Goal: Information Seeking & Learning: Learn about a topic

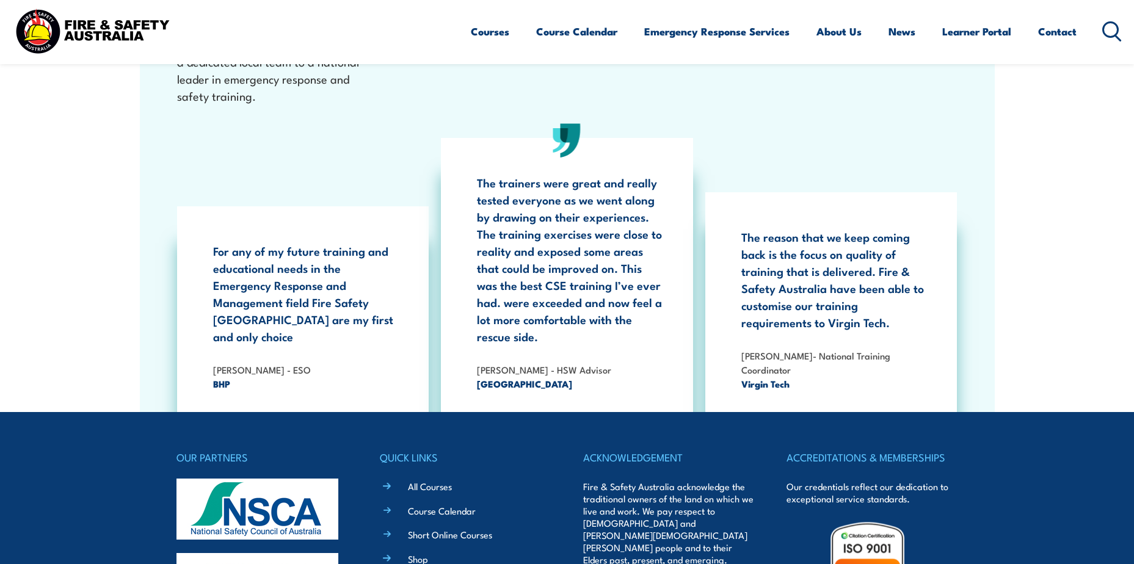
scroll to position [2259, 0]
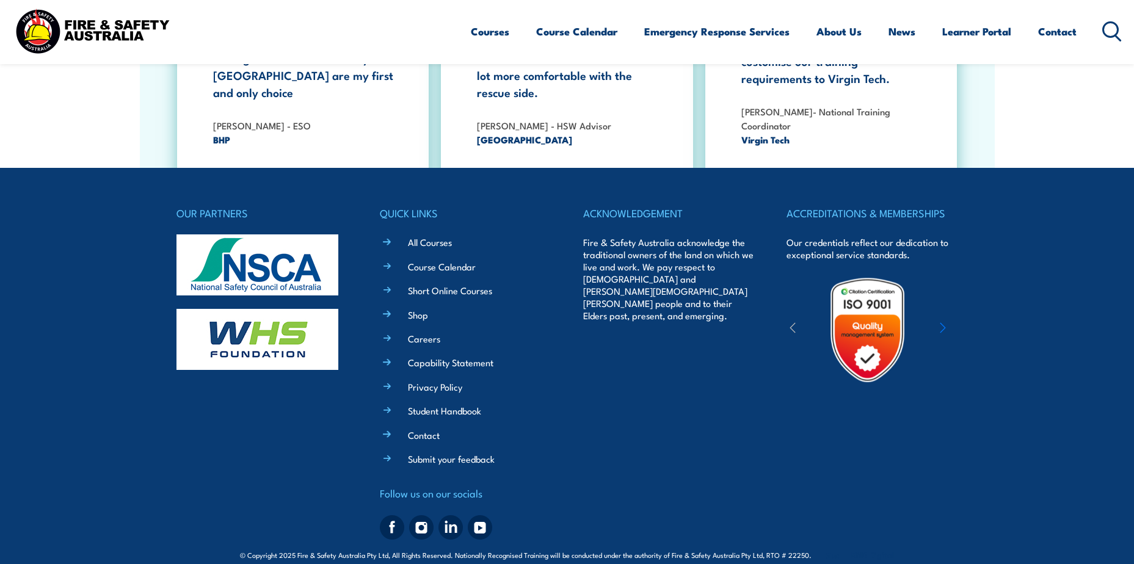
click at [318, 265] on img at bounding box center [258, 265] width 162 height 61
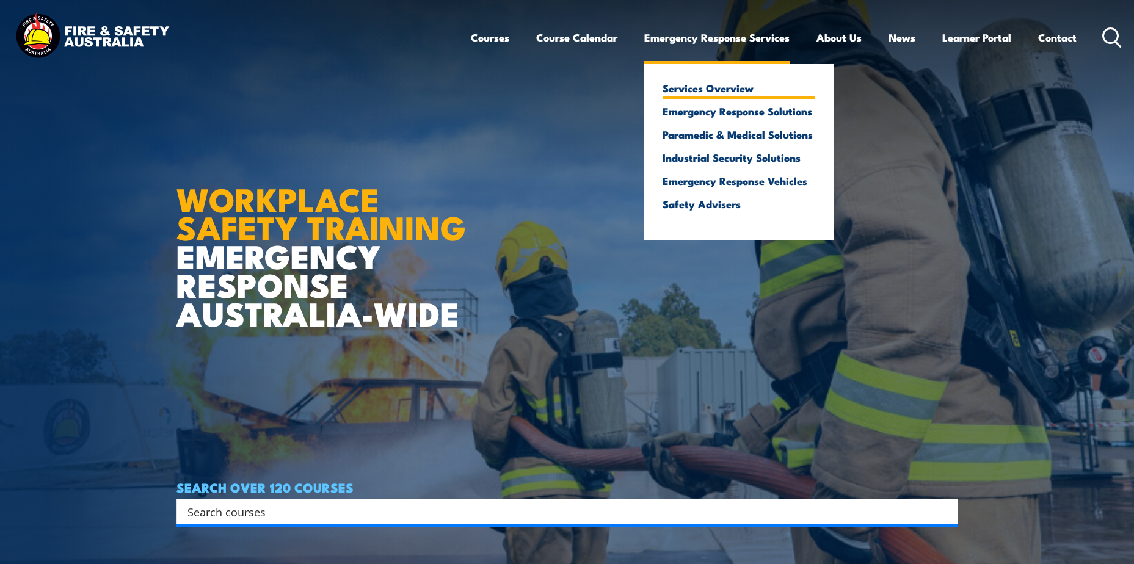
click at [726, 82] on link "Services Overview" at bounding box center [739, 87] width 153 height 11
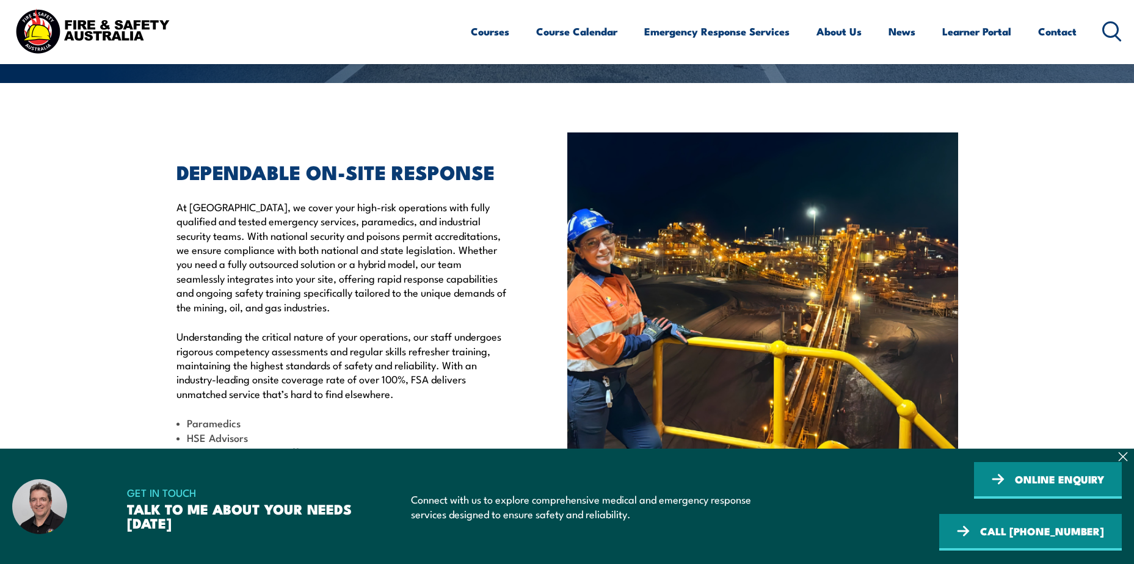
scroll to position [305, 0]
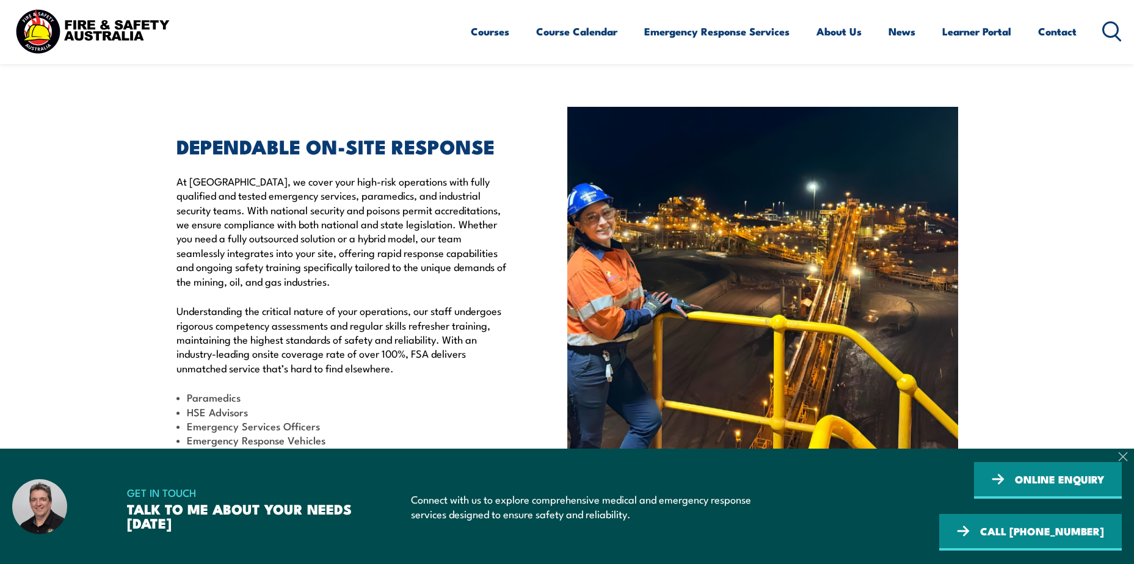
click at [1123, 455] on icon at bounding box center [1124, 457] width 10 height 10
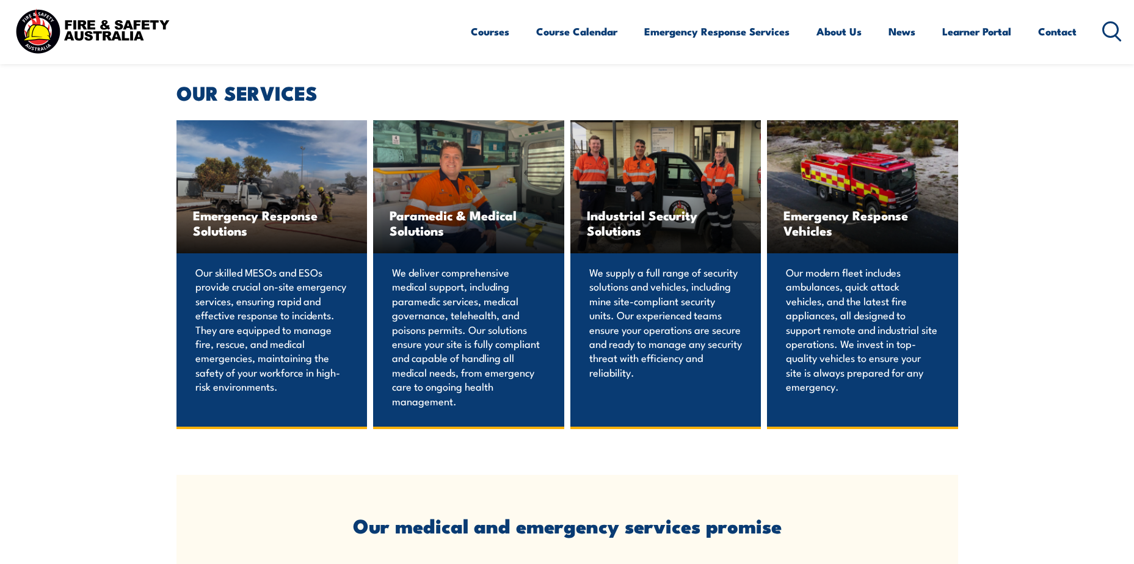
scroll to position [794, 0]
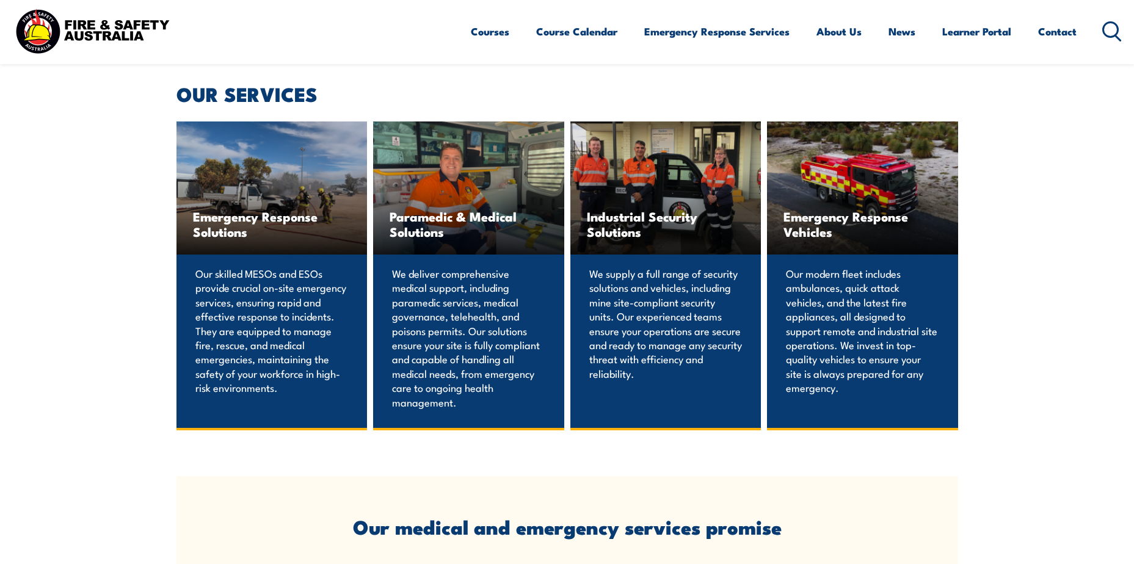
click at [677, 308] on p "We supply a full range of security solutions and vehicles, including mine site-…" at bounding box center [666, 323] width 153 height 114
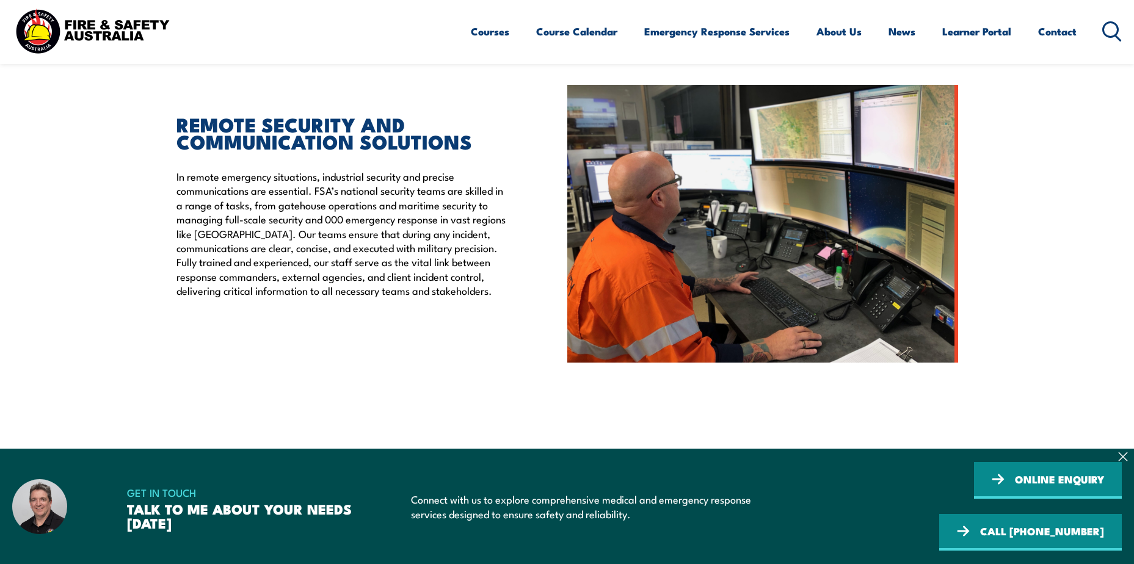
scroll to position [489, 0]
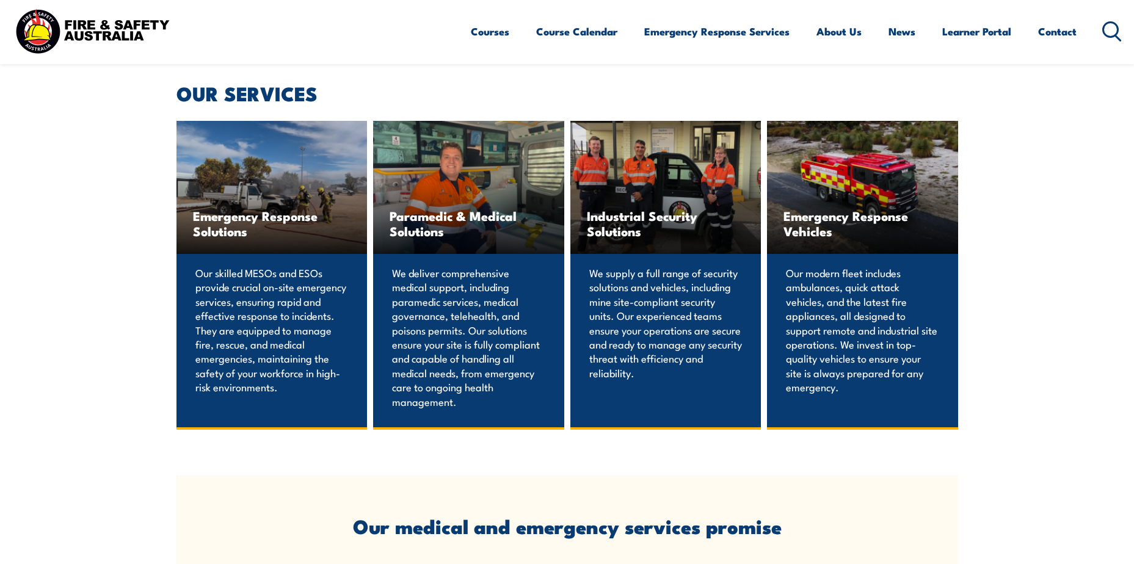
click at [414, 254] on div "Paramedic & Medical Solutions" at bounding box center [468, 187] width 191 height 133
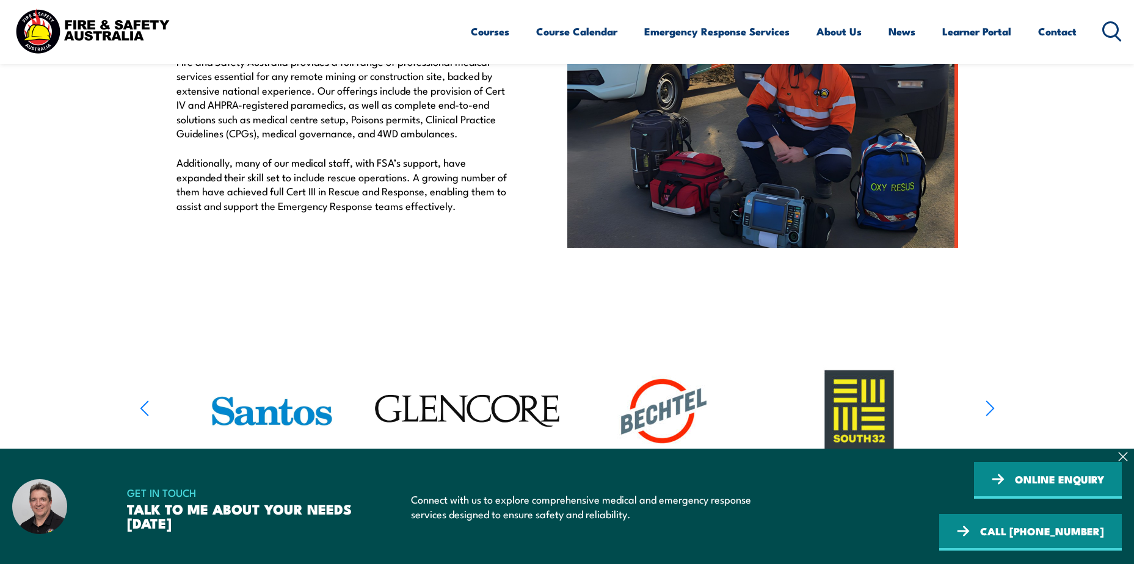
scroll to position [489, 0]
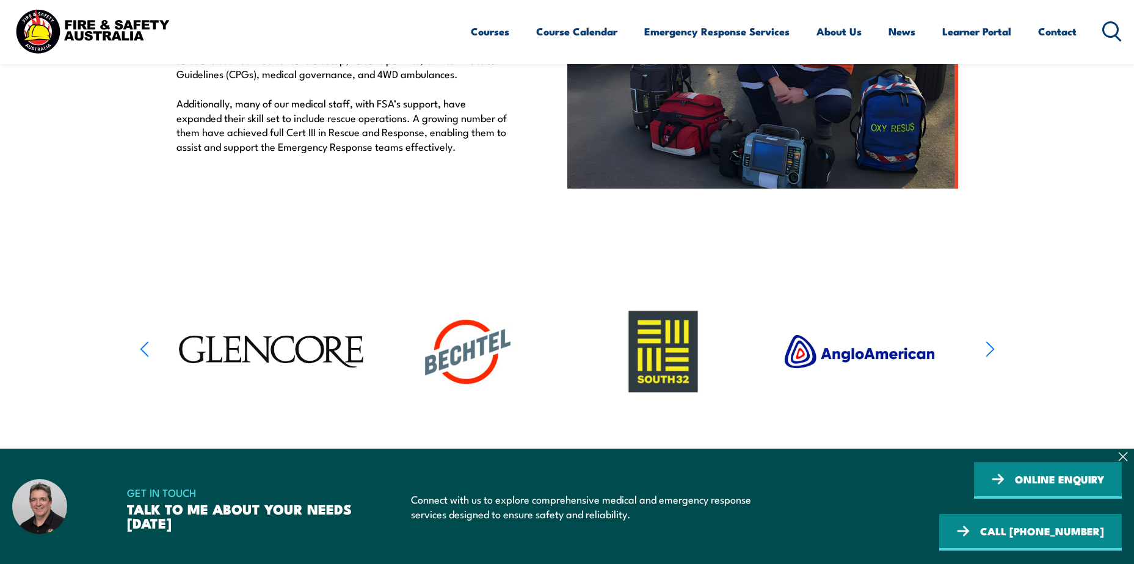
click at [988, 346] on icon "button" at bounding box center [990, 350] width 9 height 18
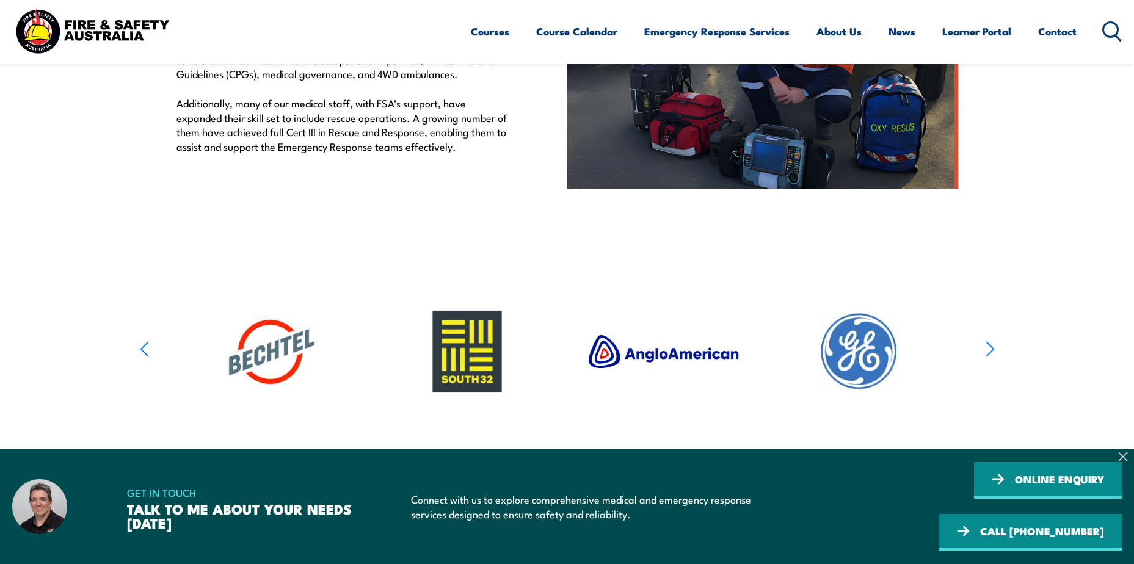
click at [988, 346] on icon "button" at bounding box center [990, 350] width 9 height 18
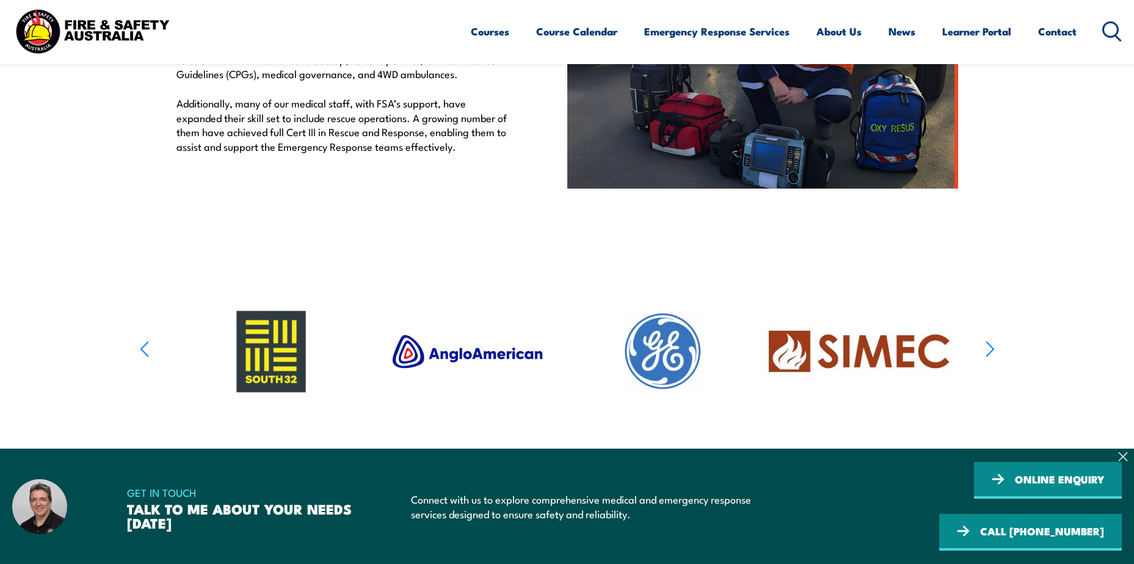
click at [988, 346] on icon "button" at bounding box center [990, 350] width 9 height 18
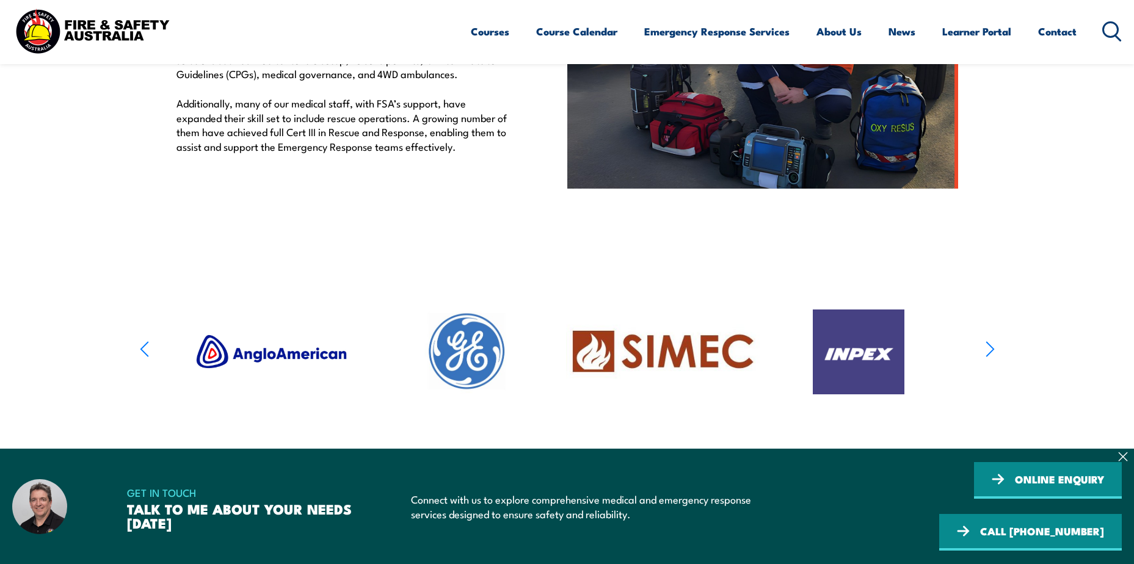
click at [988, 346] on icon "button" at bounding box center [990, 350] width 9 height 18
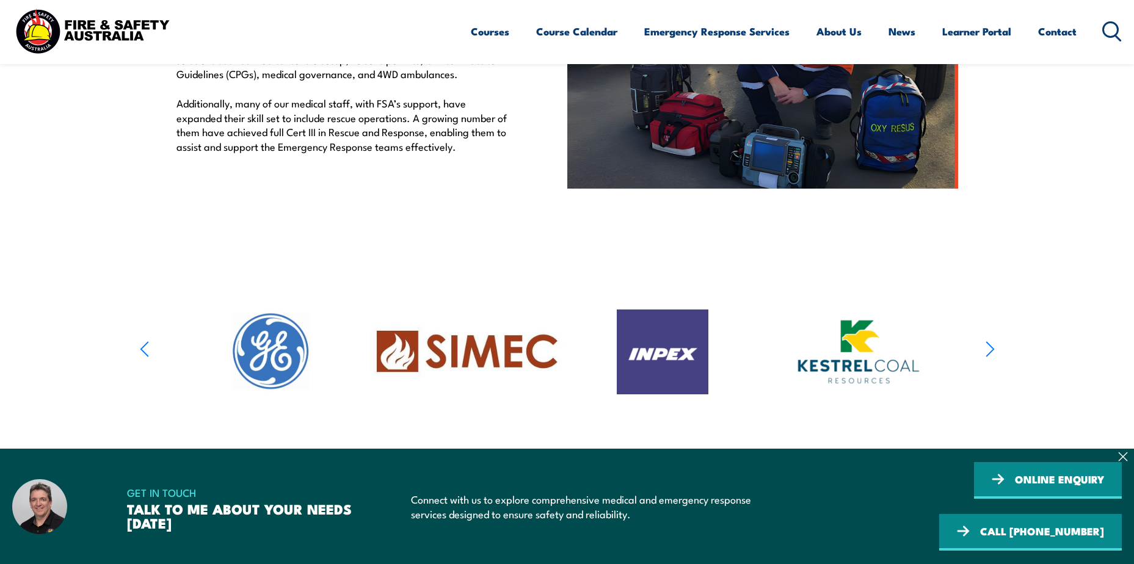
click at [988, 346] on icon "button" at bounding box center [990, 350] width 9 height 18
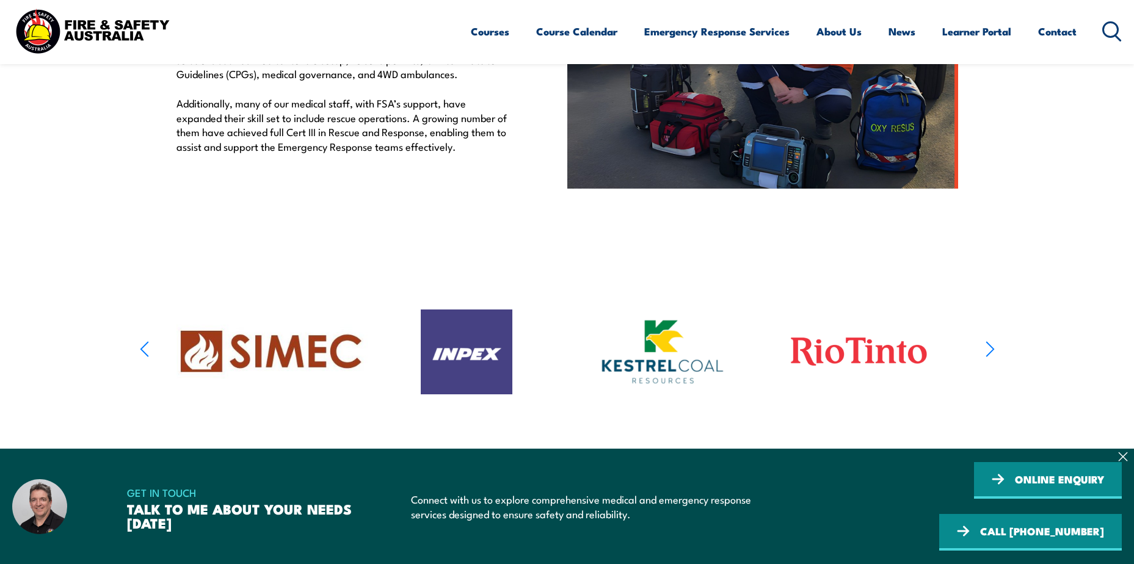
click at [988, 346] on icon "button" at bounding box center [990, 350] width 9 height 18
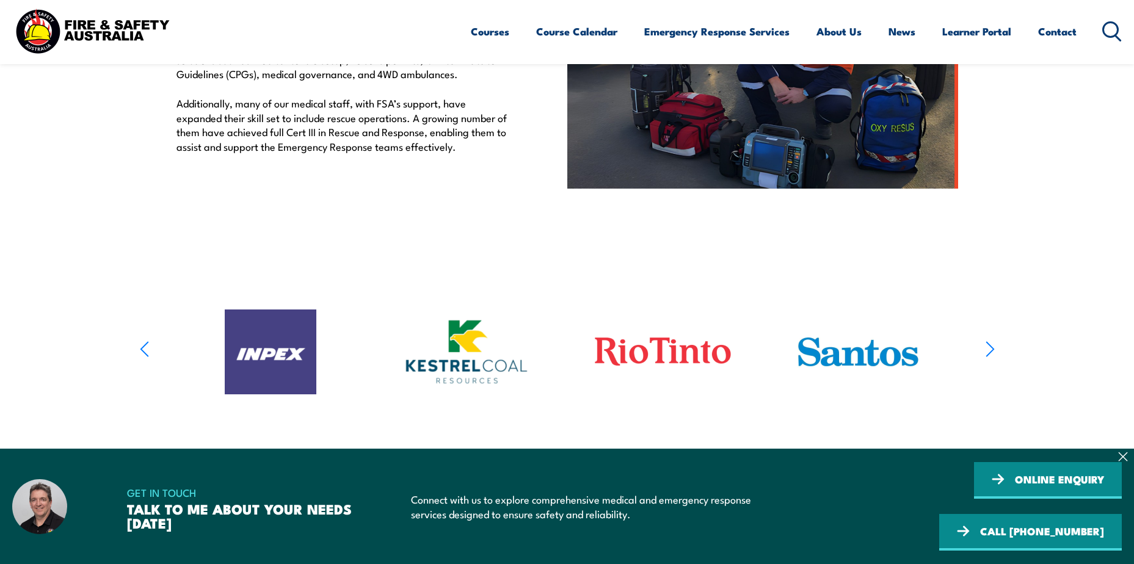
click at [988, 346] on icon "button" at bounding box center [990, 350] width 9 height 18
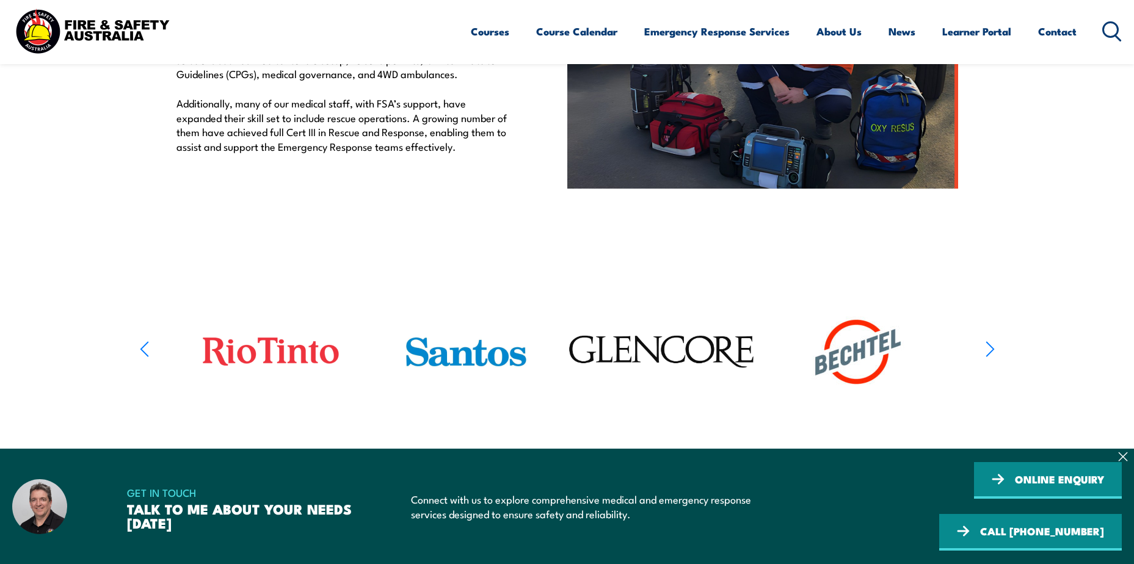
click at [988, 346] on icon "button" at bounding box center [990, 350] width 9 height 18
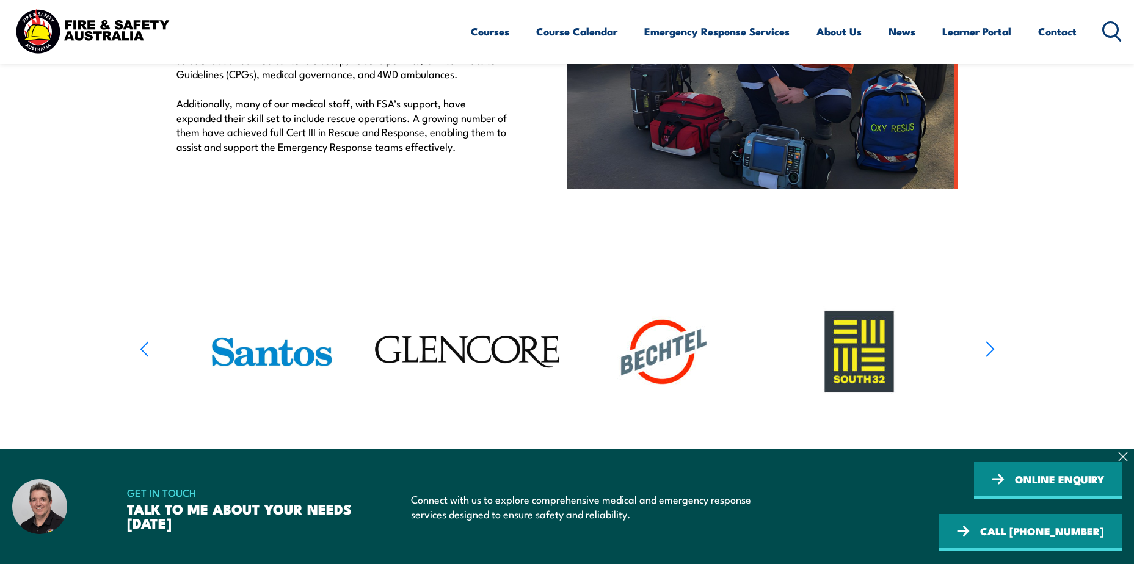
click at [988, 346] on icon "button" at bounding box center [990, 350] width 9 height 18
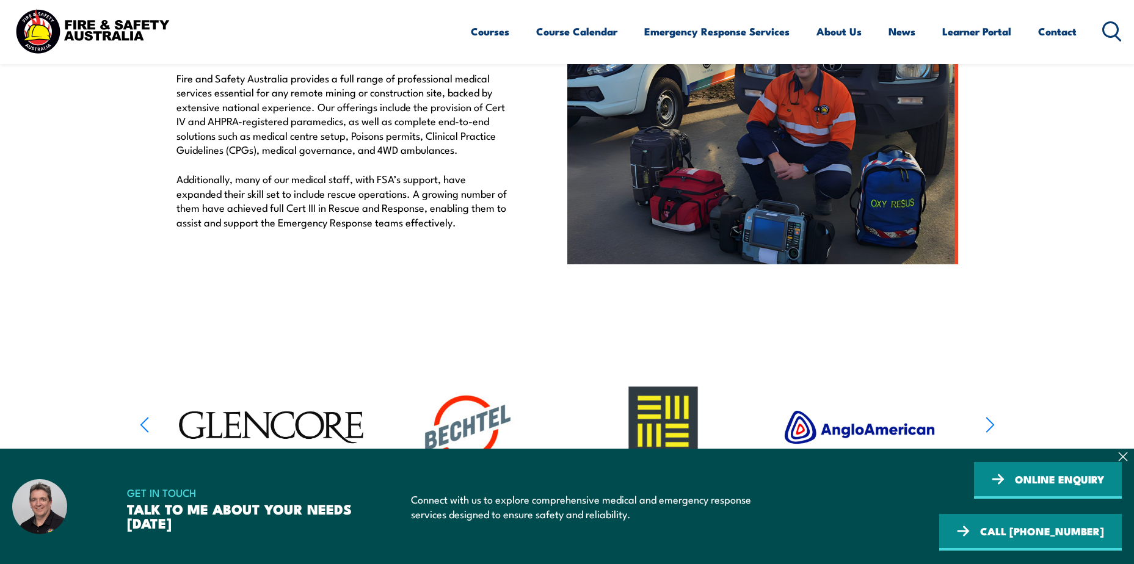
scroll to position [367, 0]
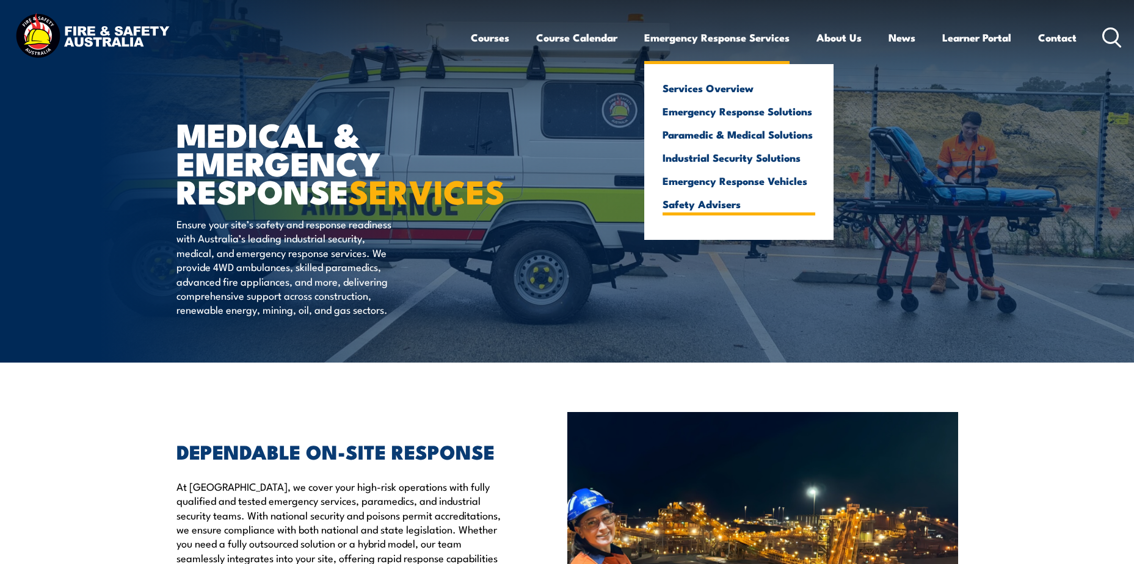
click at [708, 206] on link "Safety Advisers" at bounding box center [739, 204] width 153 height 11
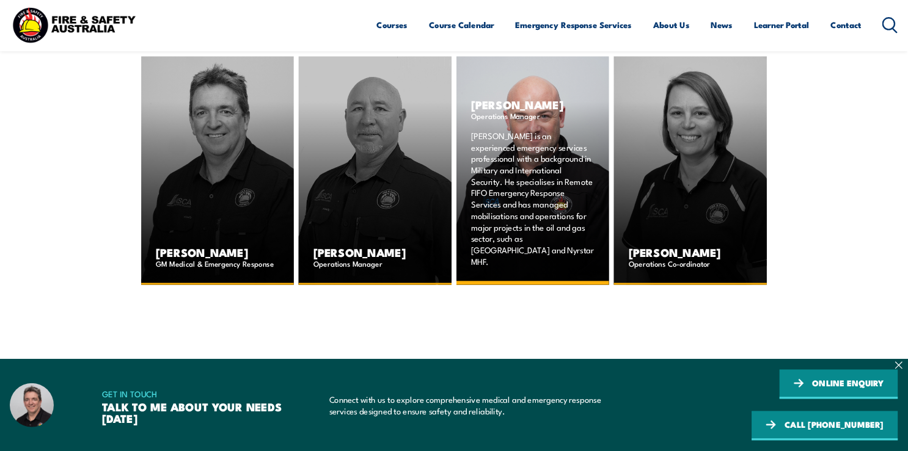
scroll to position [1894, 0]
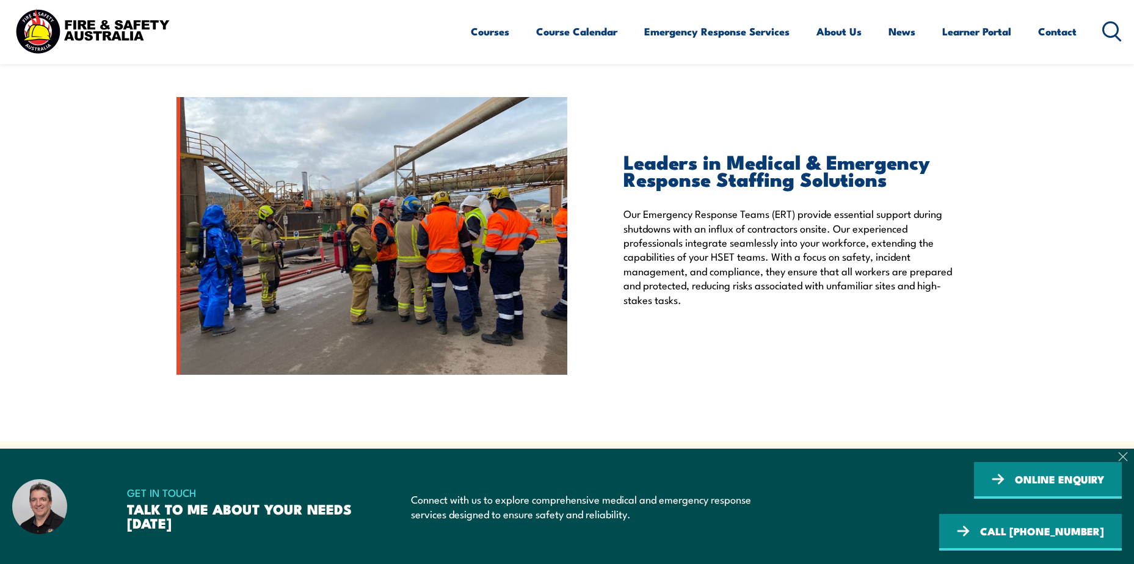
click at [1125, 455] on icon at bounding box center [1124, 457] width 10 height 10
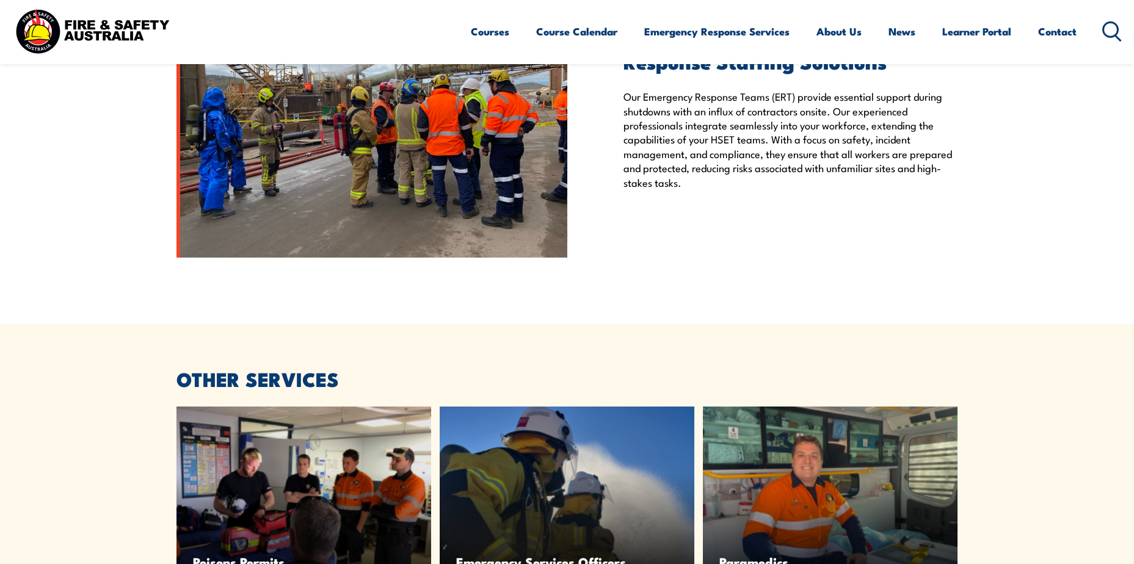
scroll to position [1950, 0]
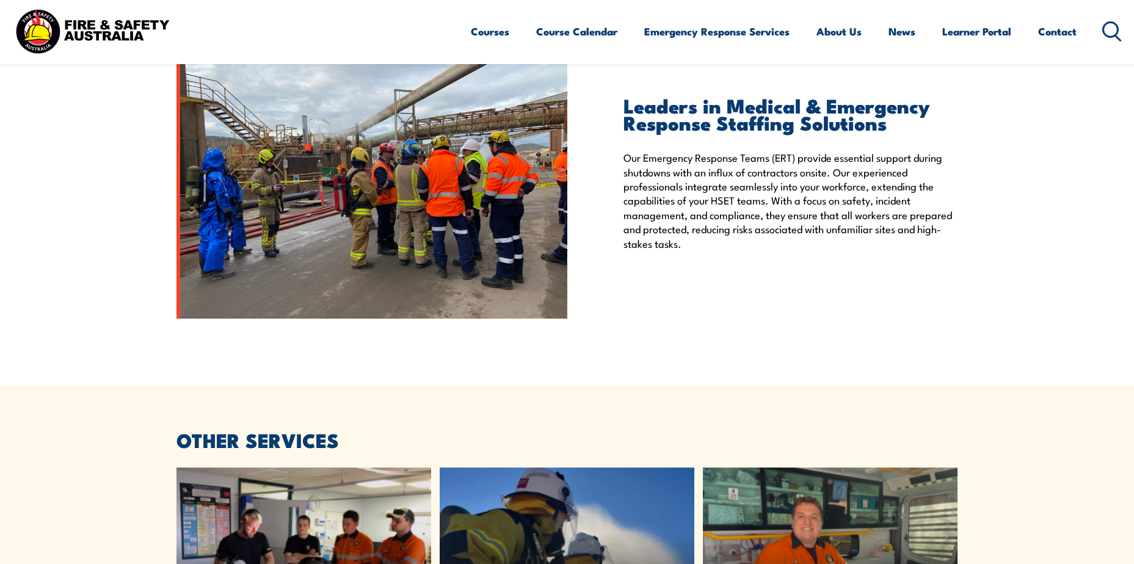
click at [427, 210] on img at bounding box center [372, 180] width 391 height 278
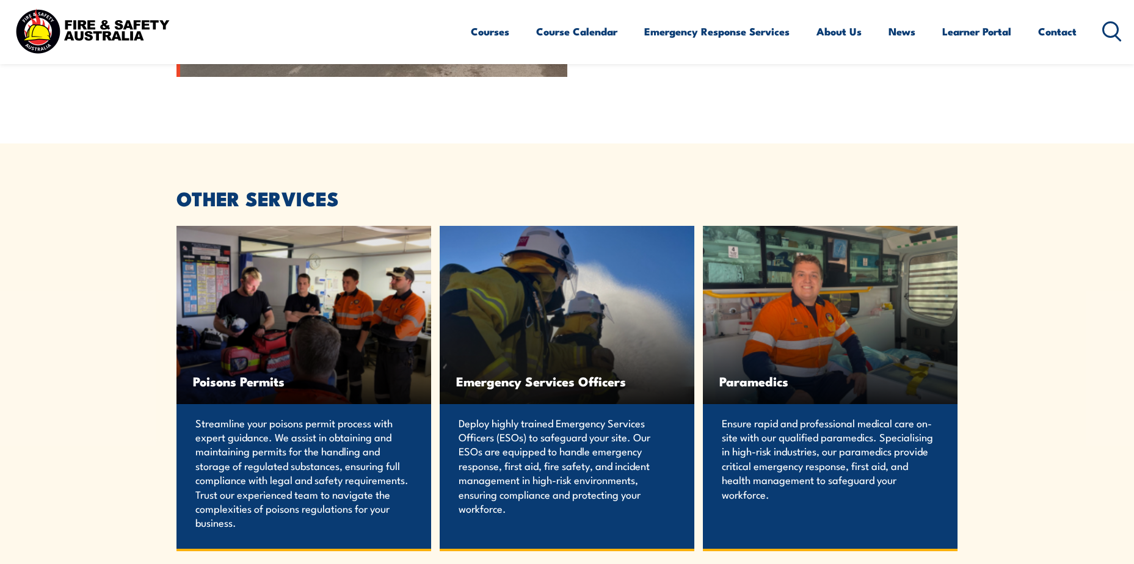
scroll to position [2194, 0]
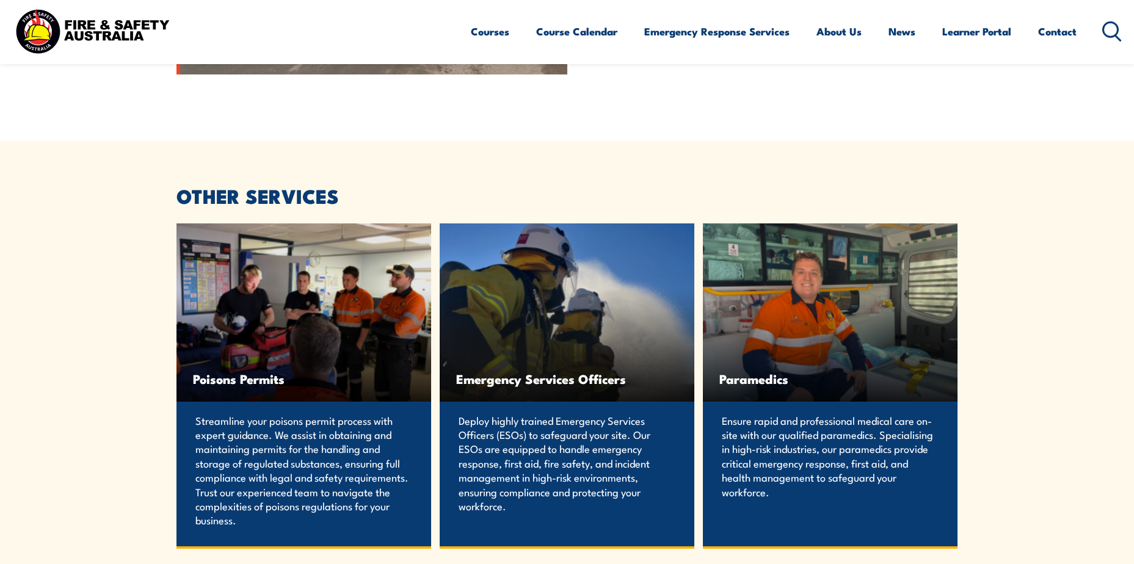
click at [830, 323] on div "Paramedics" at bounding box center [830, 313] width 255 height 178
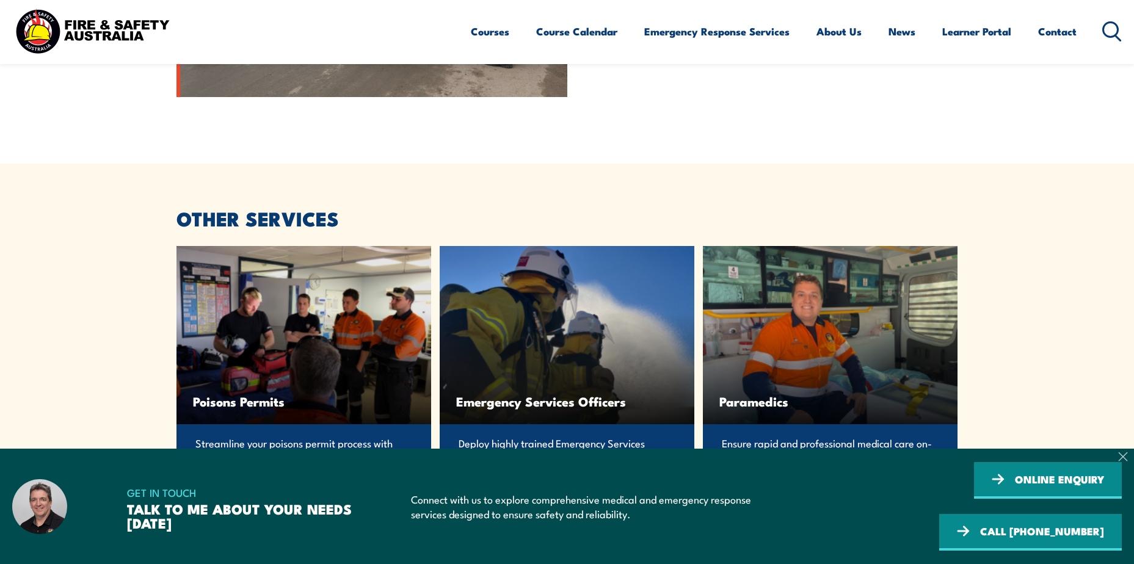
click at [1128, 455] on icon at bounding box center [1124, 457] width 10 height 10
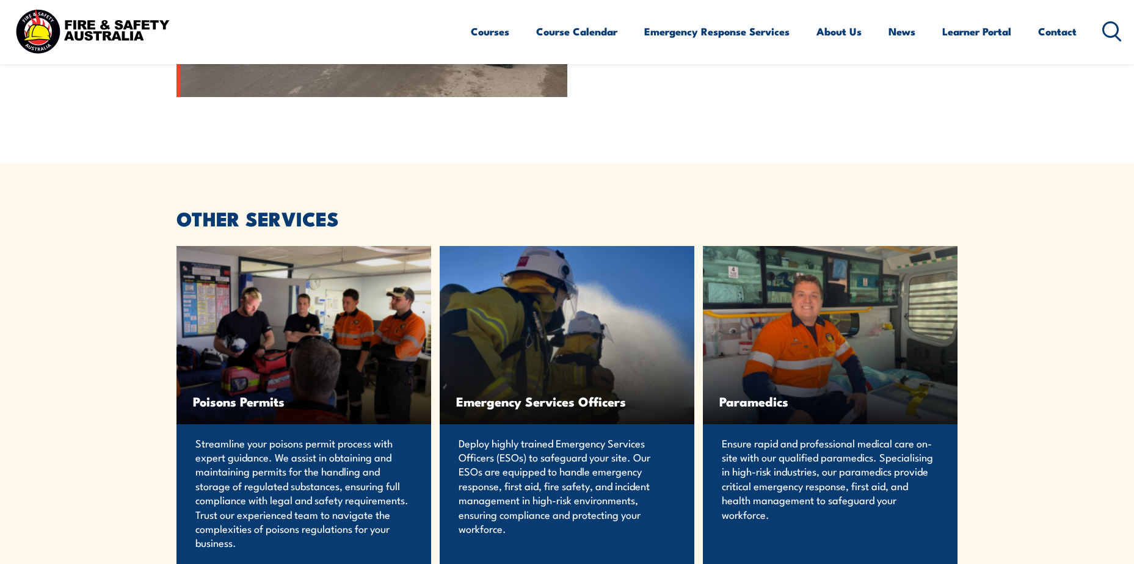
click at [804, 291] on div "Paramedics" at bounding box center [830, 335] width 255 height 178
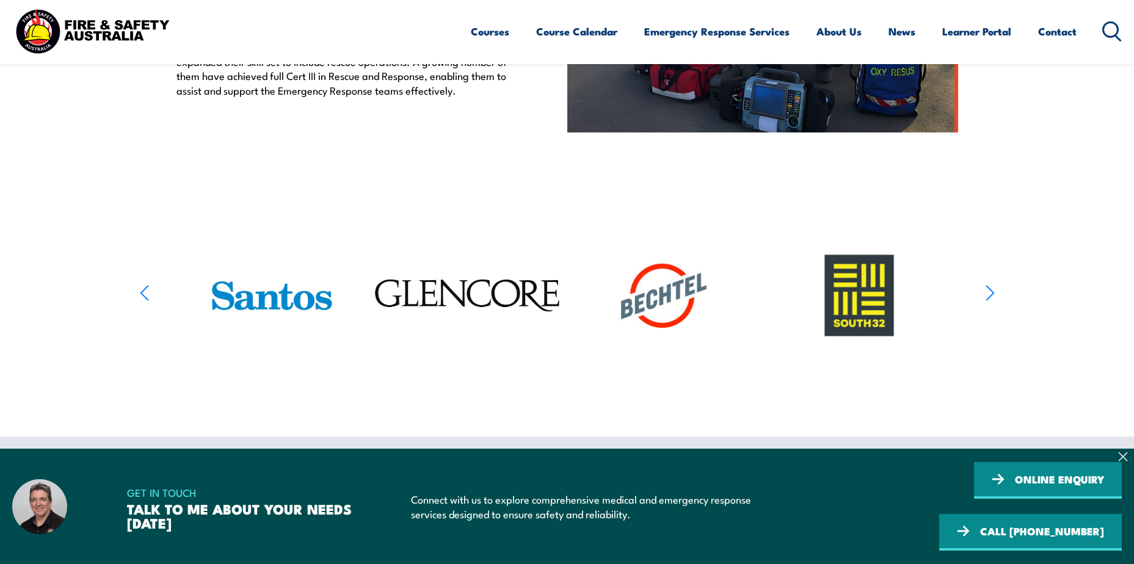
scroll to position [550, 0]
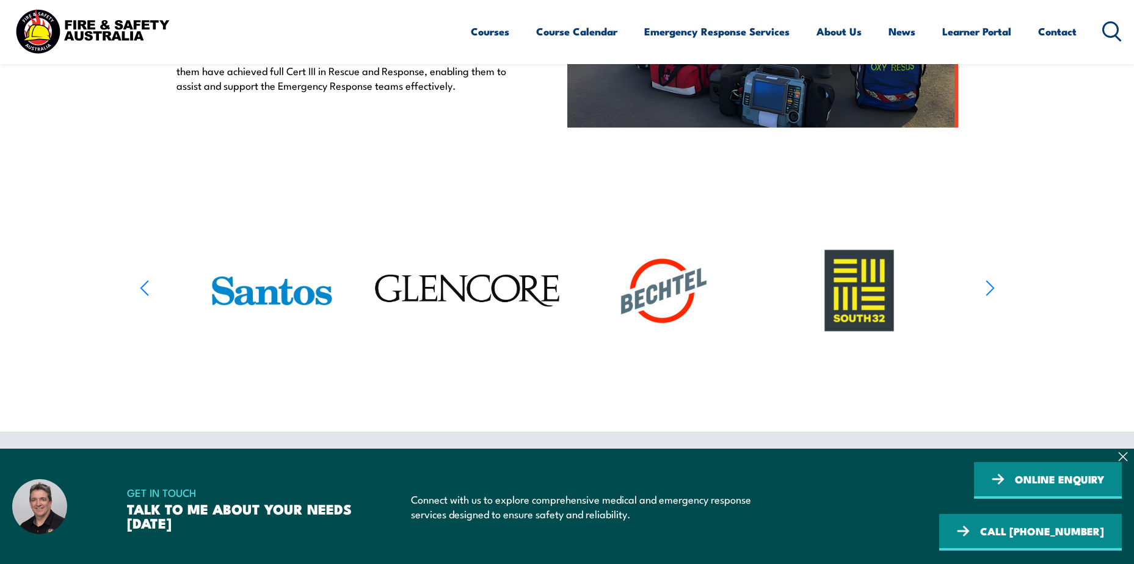
click at [1123, 455] on icon at bounding box center [1124, 457] width 10 height 10
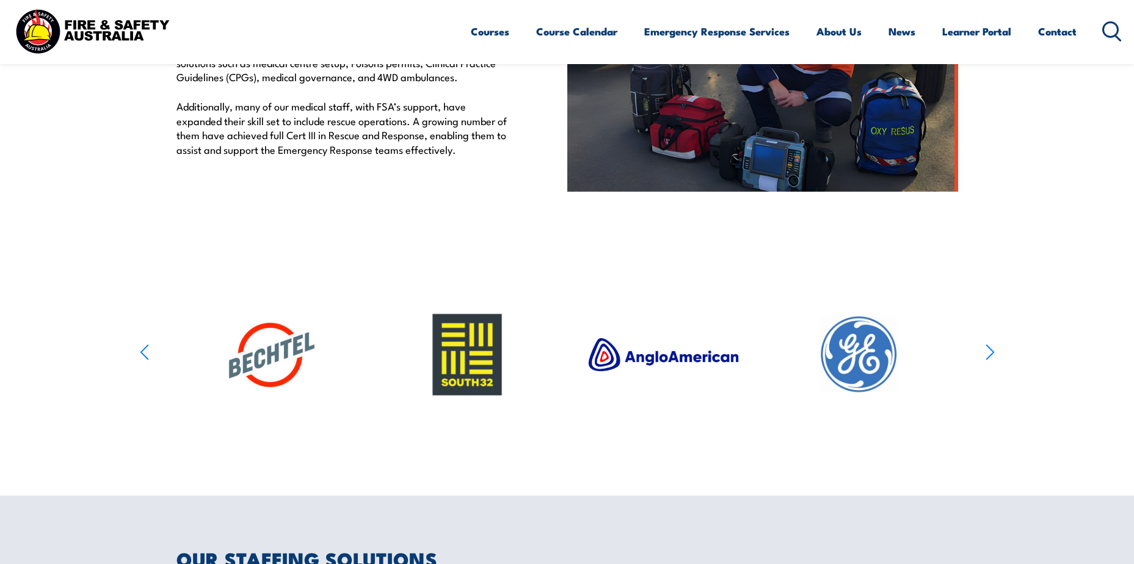
scroll to position [489, 0]
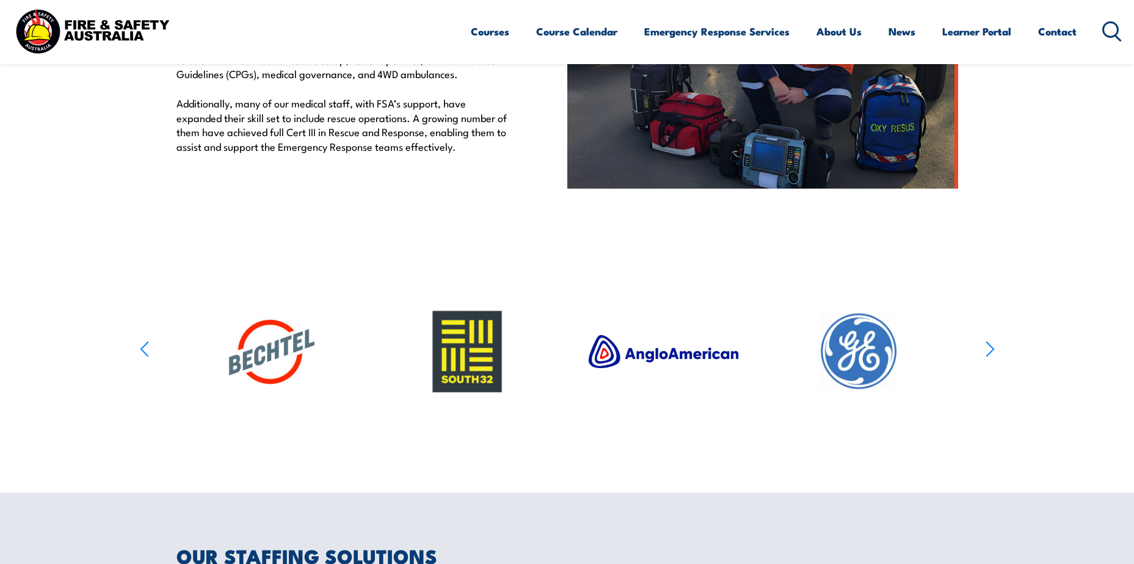
click at [983, 349] on article at bounding box center [567, 352] width 855 height 194
click at [987, 351] on icon "button" at bounding box center [990, 350] width 9 height 18
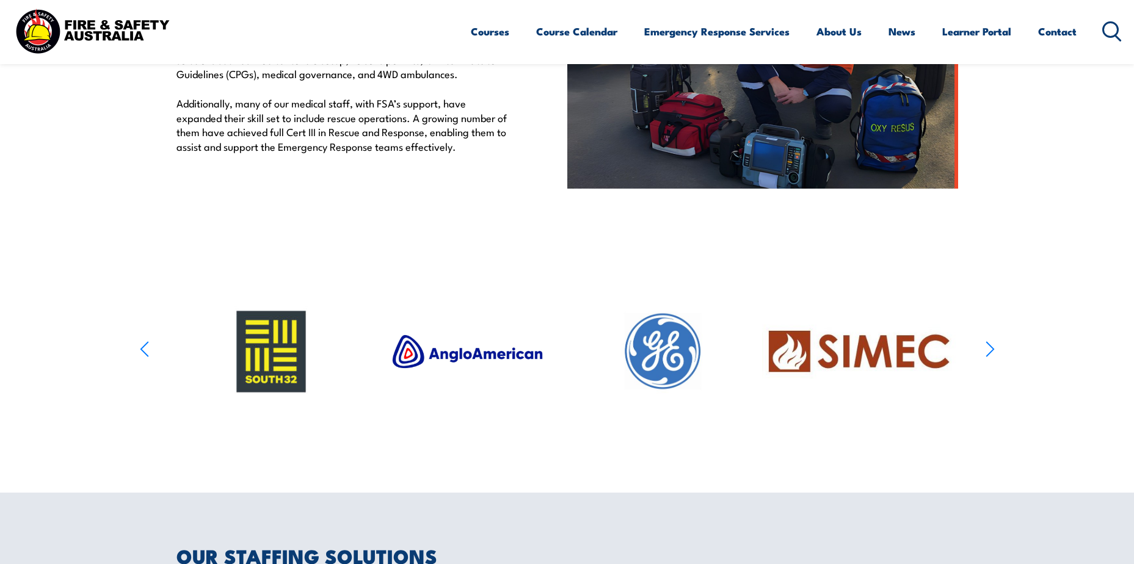
click at [987, 353] on icon "button" at bounding box center [990, 350] width 9 height 18
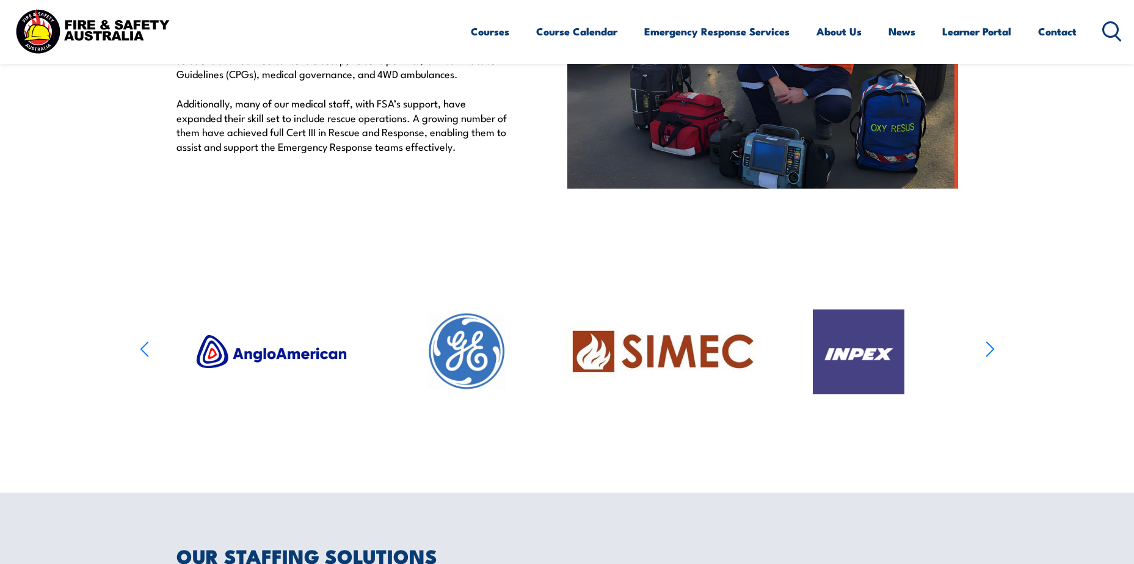
click at [987, 353] on icon "button" at bounding box center [990, 350] width 9 height 18
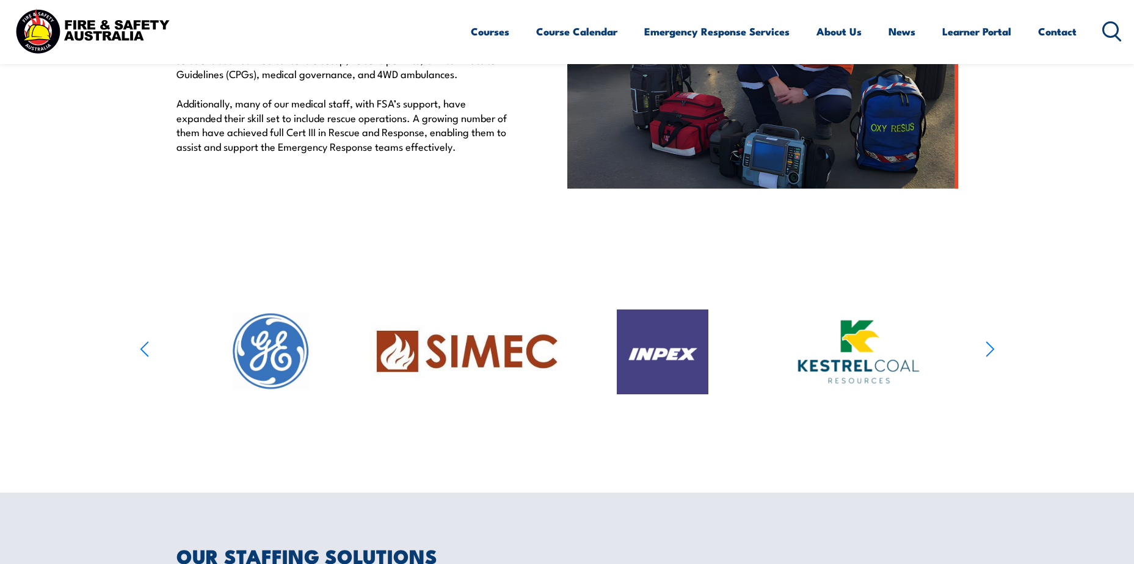
click at [987, 353] on icon "button" at bounding box center [990, 350] width 9 height 18
click at [986, 353] on icon "button" at bounding box center [990, 350] width 9 height 18
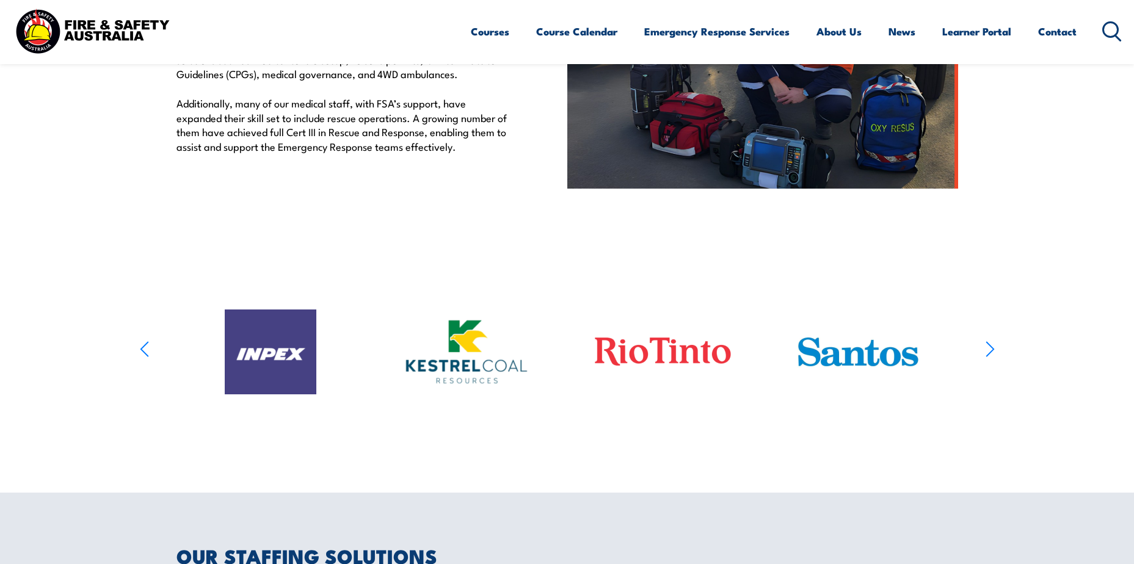
click at [986, 353] on icon "button" at bounding box center [990, 350] width 9 height 18
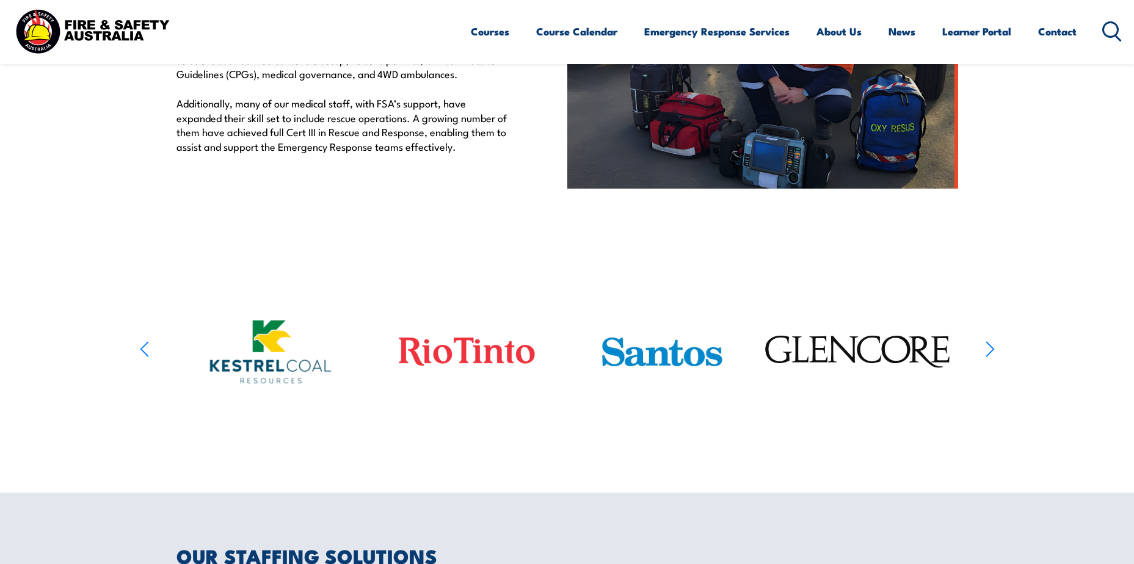
click at [986, 353] on icon "button" at bounding box center [990, 350] width 9 height 18
click at [985, 353] on article at bounding box center [567, 352] width 855 height 194
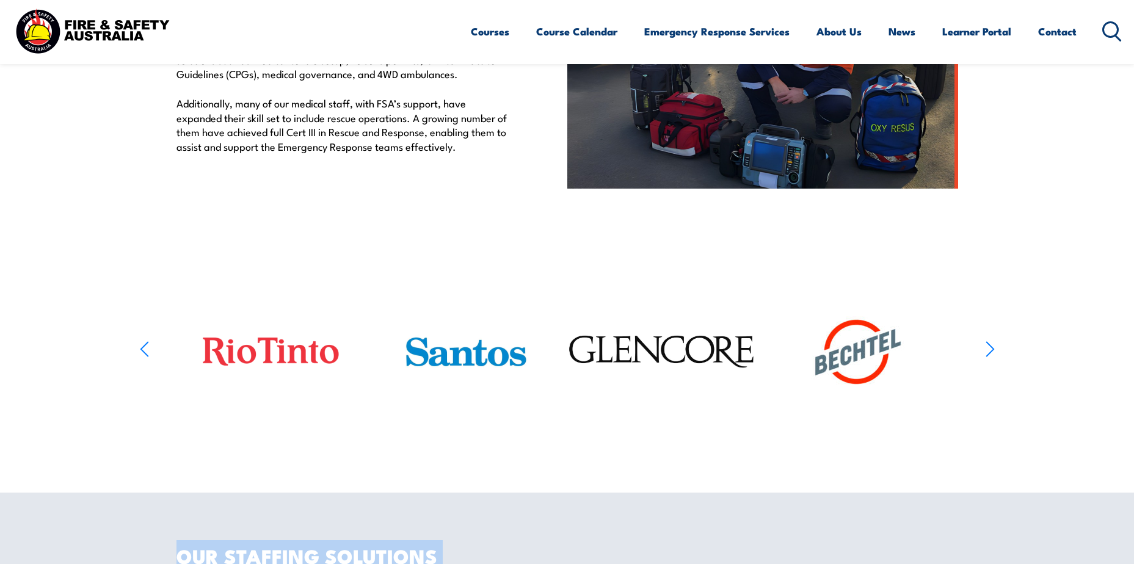
click at [985, 353] on article at bounding box center [567, 352] width 855 height 194
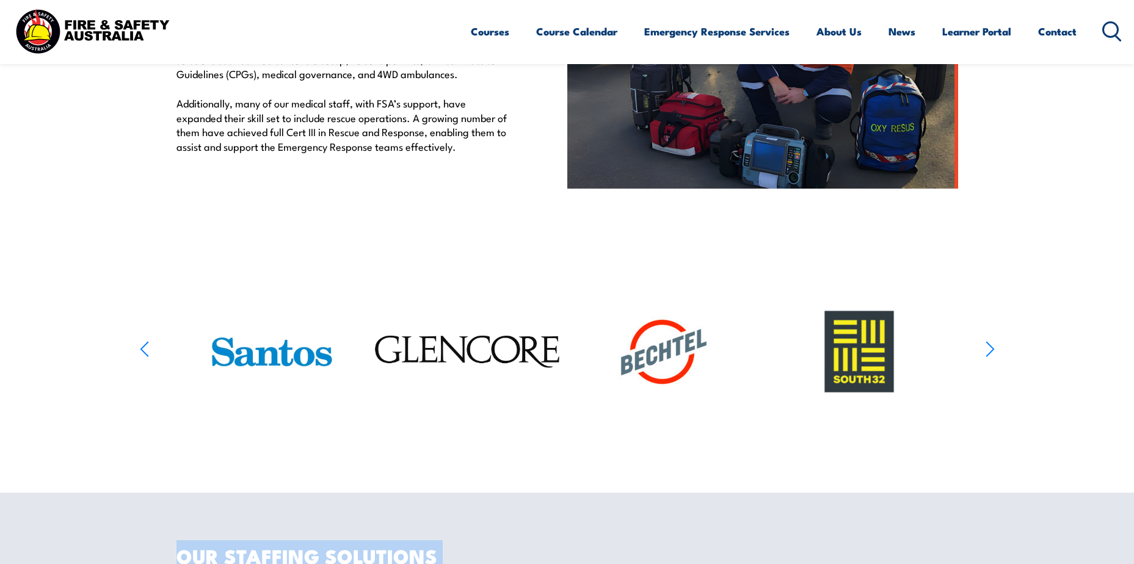
click at [984, 353] on article at bounding box center [567, 352] width 855 height 194
click at [985, 347] on article at bounding box center [567, 352] width 855 height 194
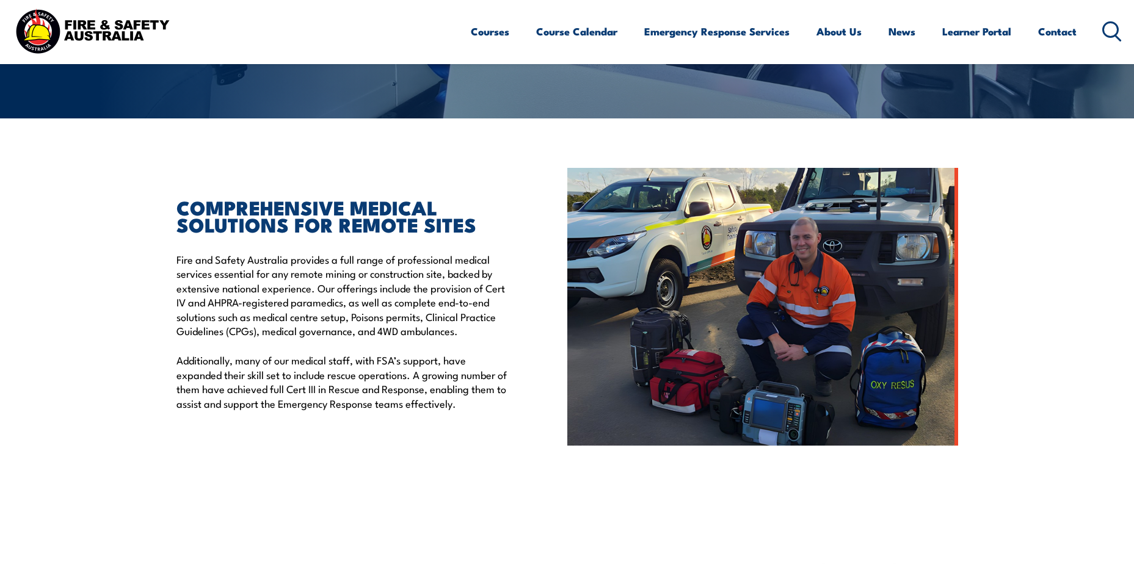
scroll to position [244, 0]
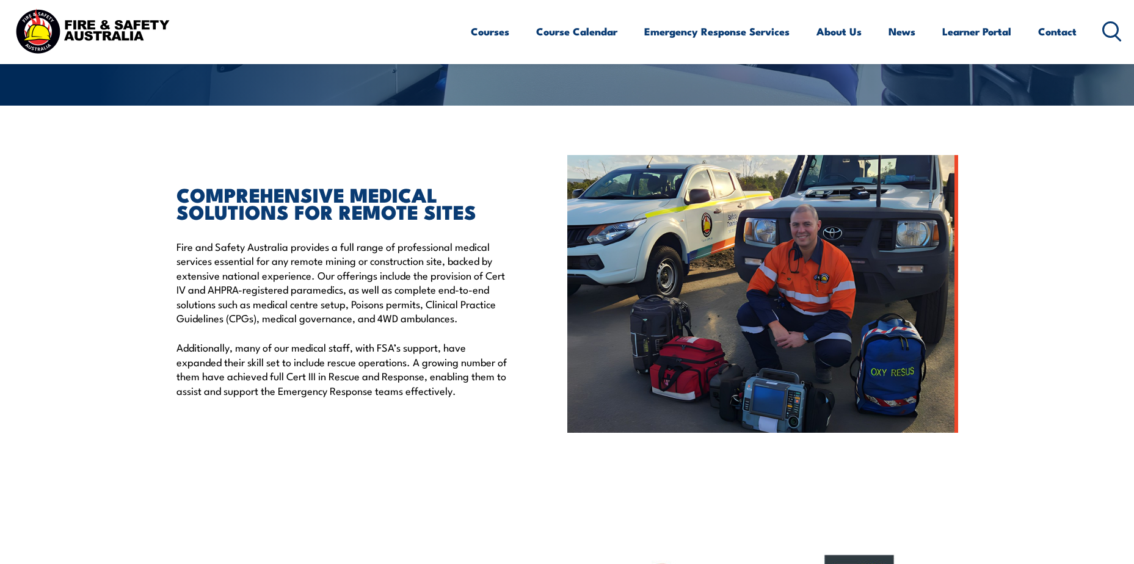
click at [811, 275] on img at bounding box center [763, 294] width 391 height 278
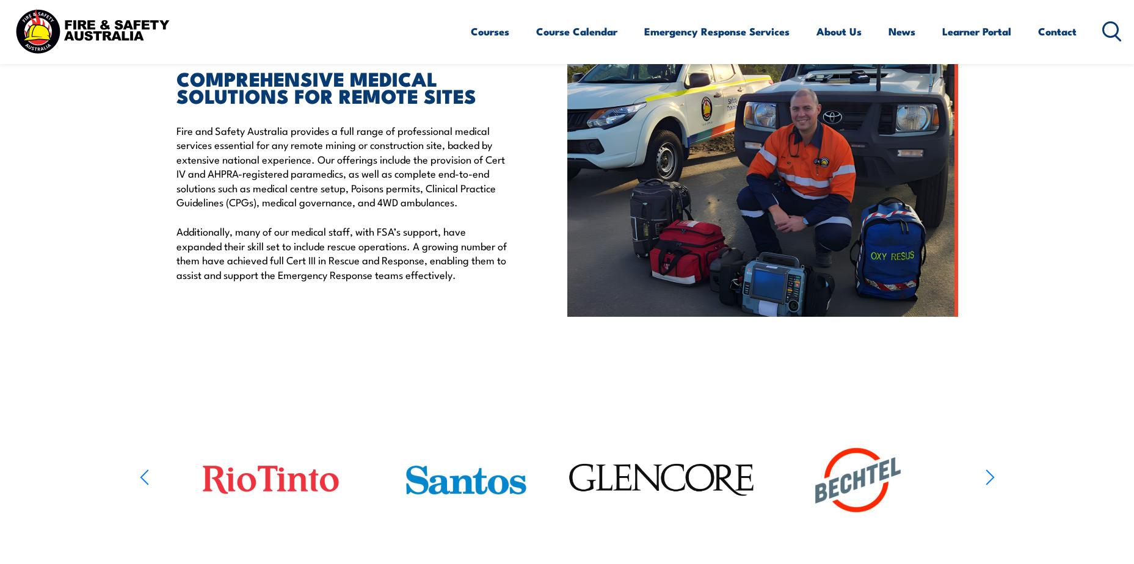
scroll to position [489, 0]
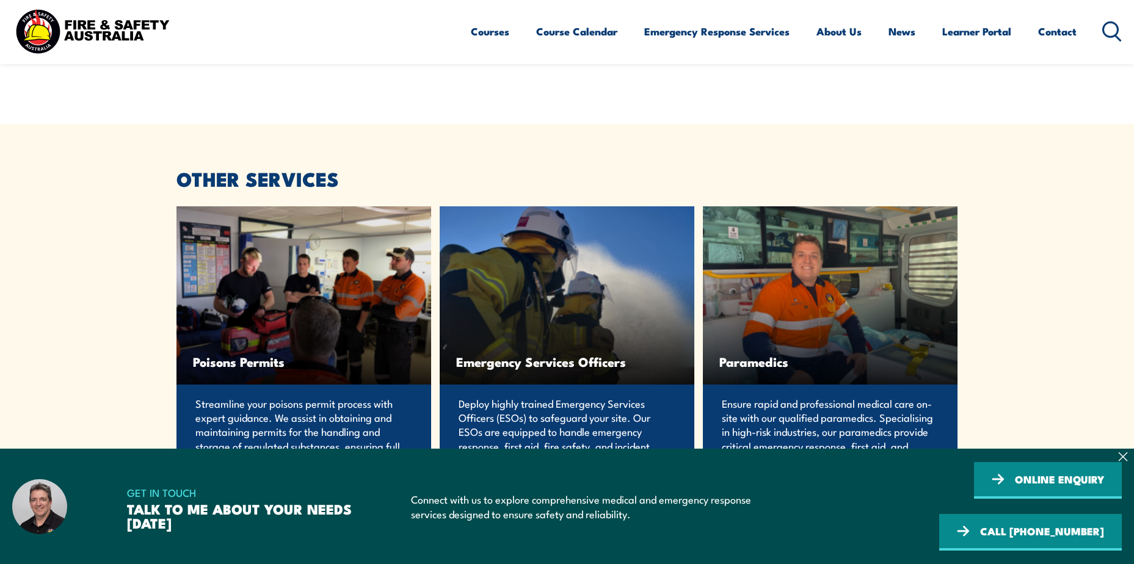
scroll to position [2233, 0]
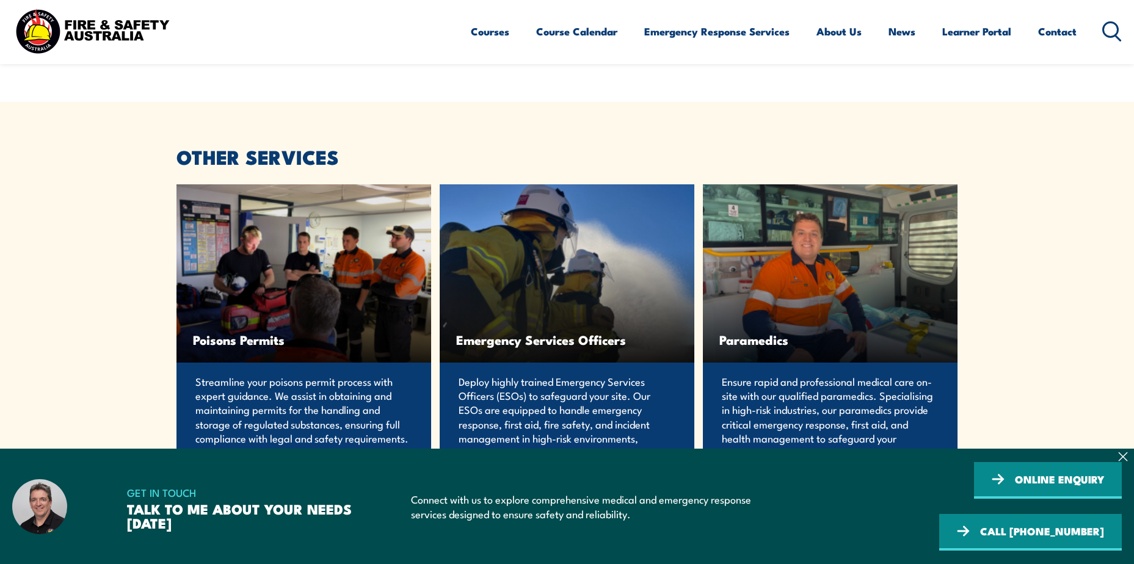
click at [495, 305] on div "Emergency Services Officers" at bounding box center [567, 273] width 255 height 178
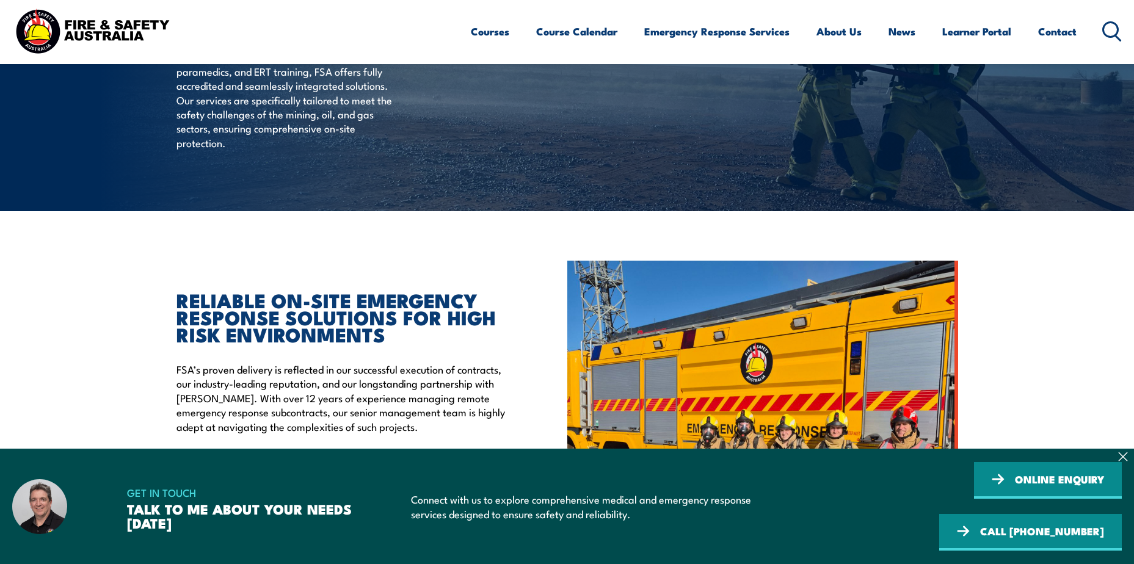
scroll to position [183, 0]
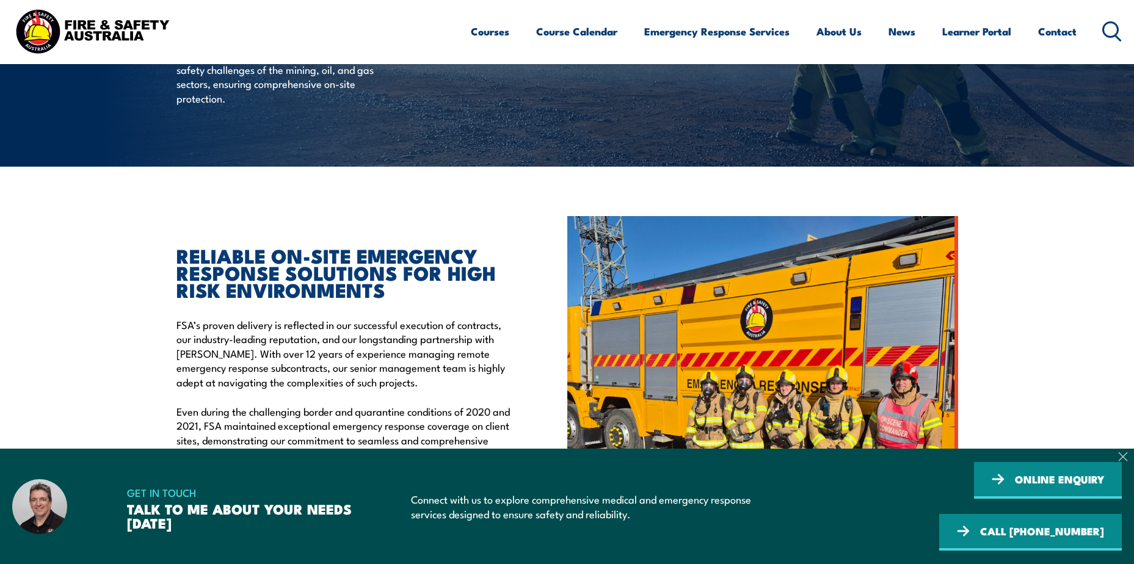
click at [1125, 453] on icon at bounding box center [1124, 457] width 10 height 10
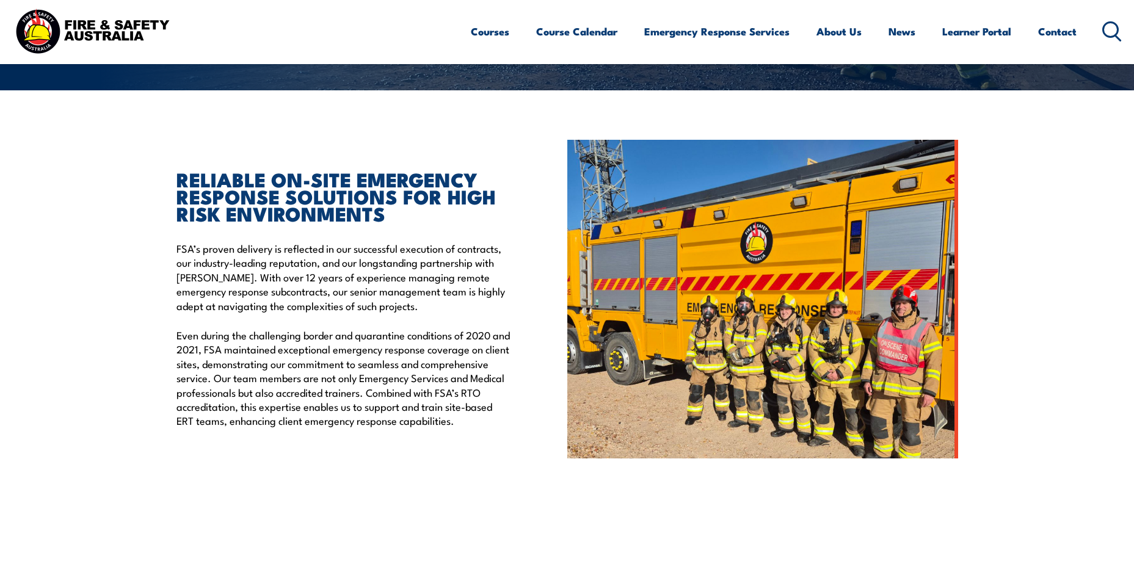
scroll to position [367, 0]
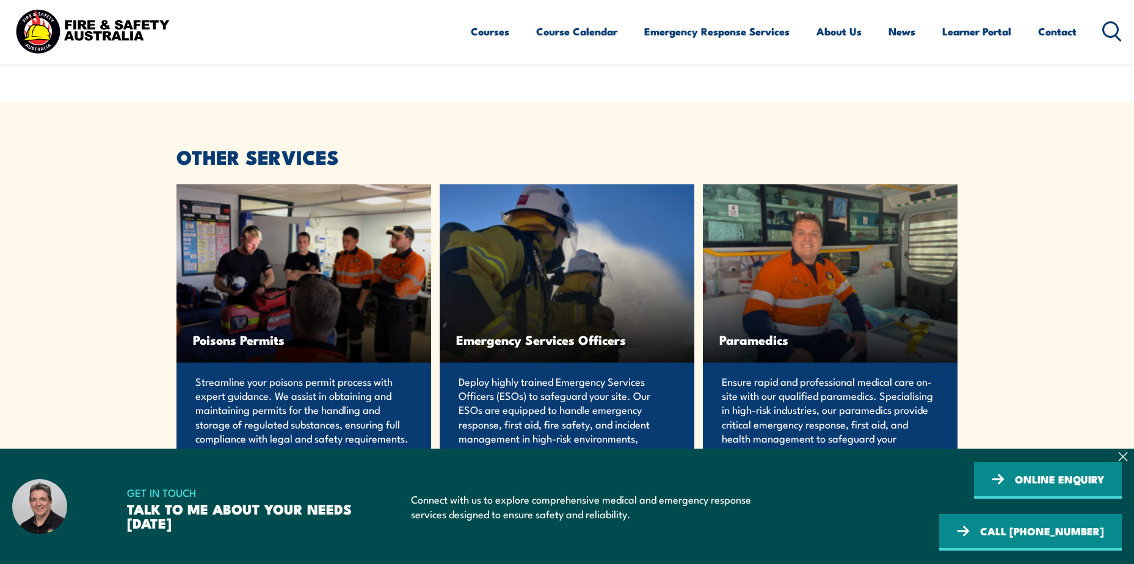
click at [360, 255] on div "Poisons Permits" at bounding box center [304, 273] width 255 height 178
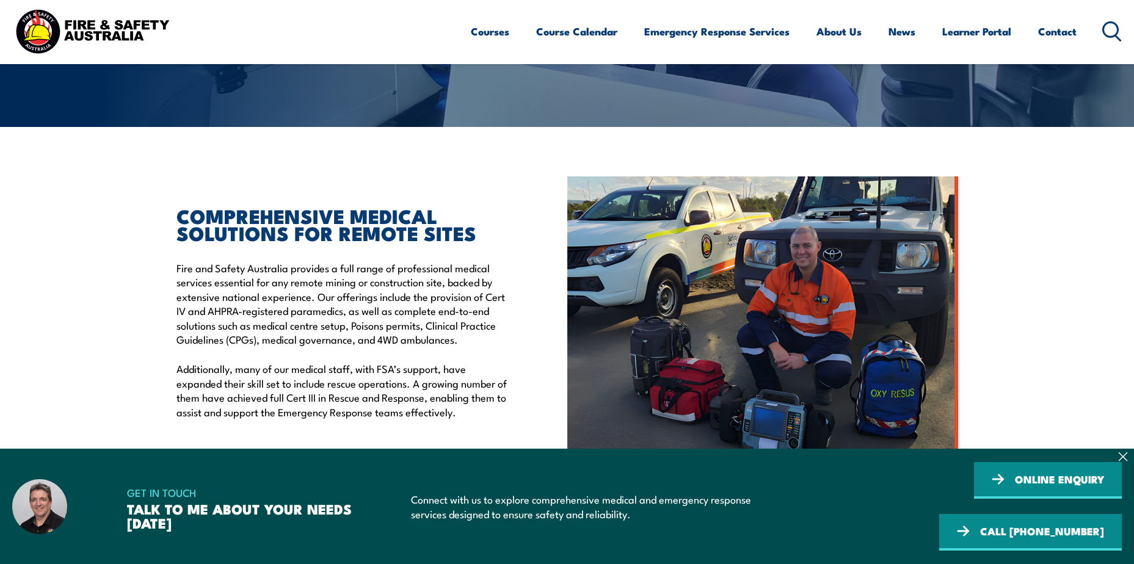
scroll to position [244, 0]
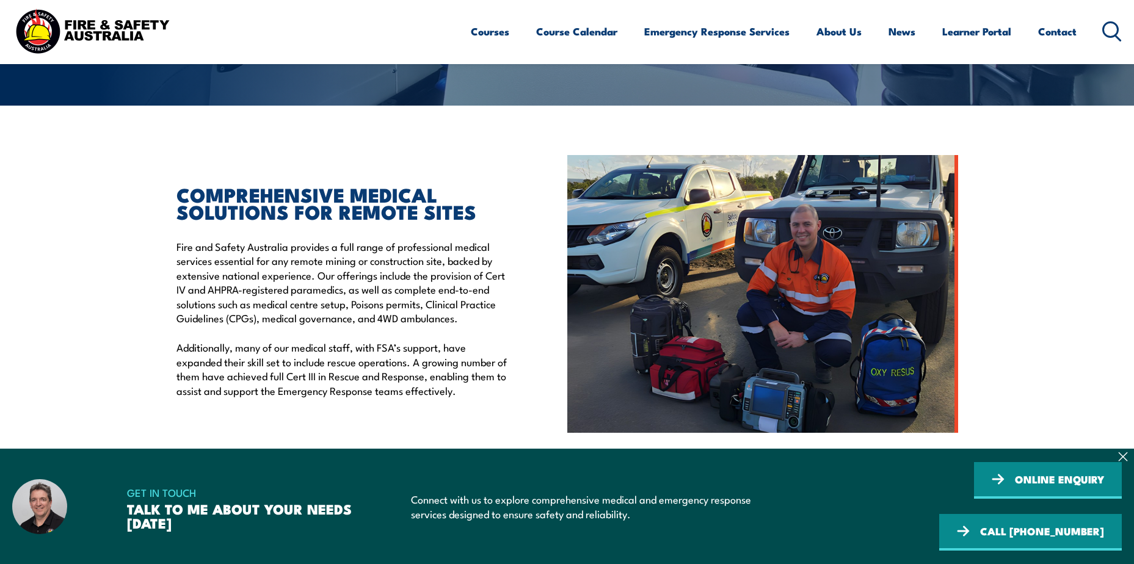
click at [1130, 458] on section "GET IN TOUCH TALK TO ME ABOUT YOUR NEEDS [DATE] Connect with us to explore comp…" at bounding box center [567, 506] width 1134 height 115
click at [1117, 456] on section "GET IN TOUCH TALK TO ME ABOUT YOUR NEEDS [DATE] Connect with us to explore comp…" at bounding box center [567, 506] width 1134 height 115
click at [1126, 460] on icon at bounding box center [1123, 457] width 8 height 8
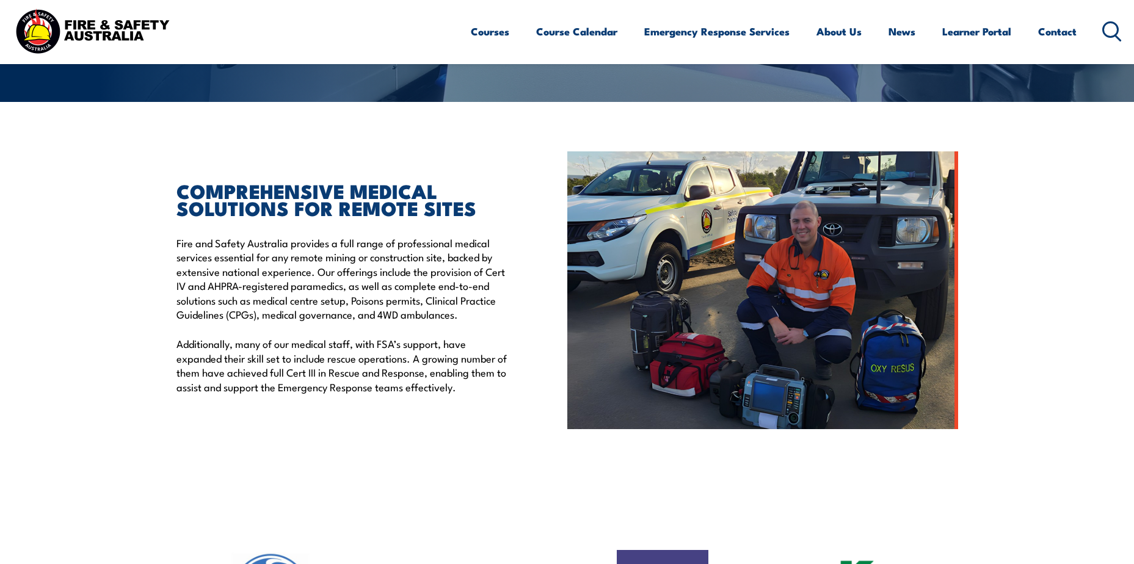
scroll to position [367, 0]
